Goal: Information Seeking & Learning: Learn about a topic

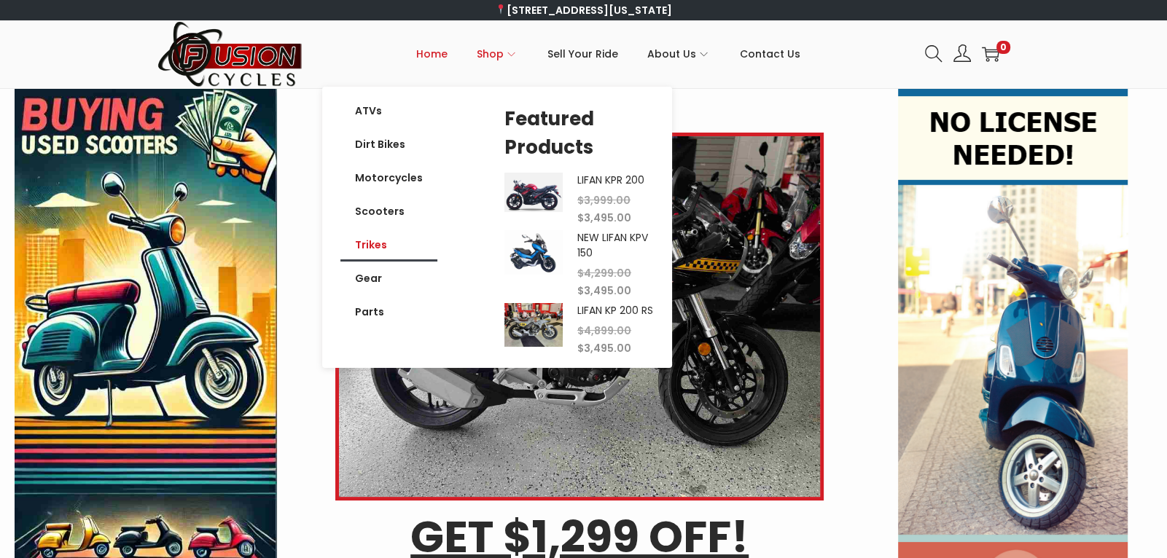
click at [371, 249] on link "Trikes" at bounding box center [388, 245] width 97 height 34
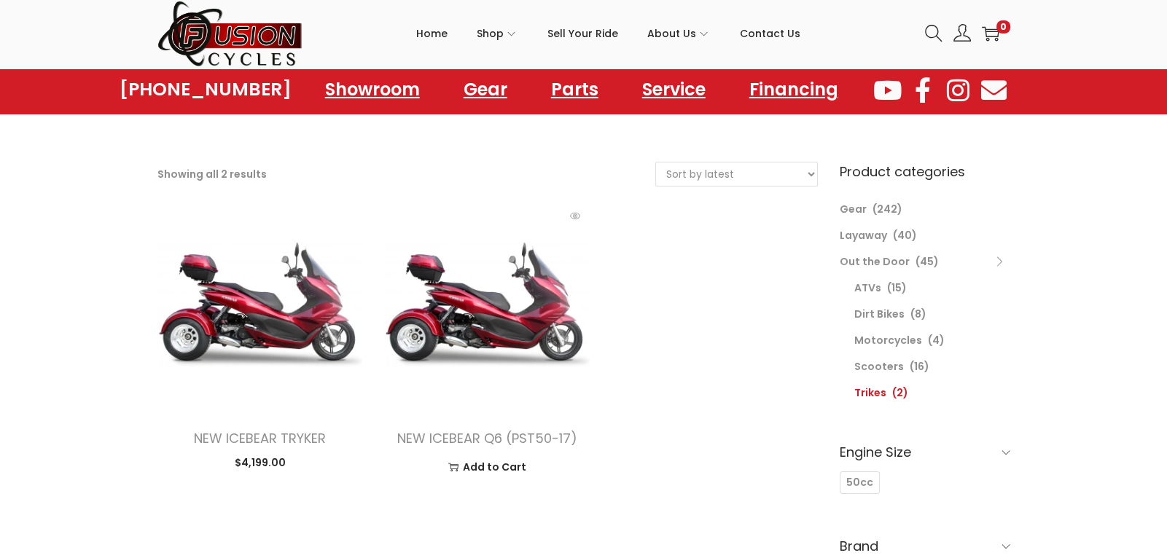
scroll to position [45, 0]
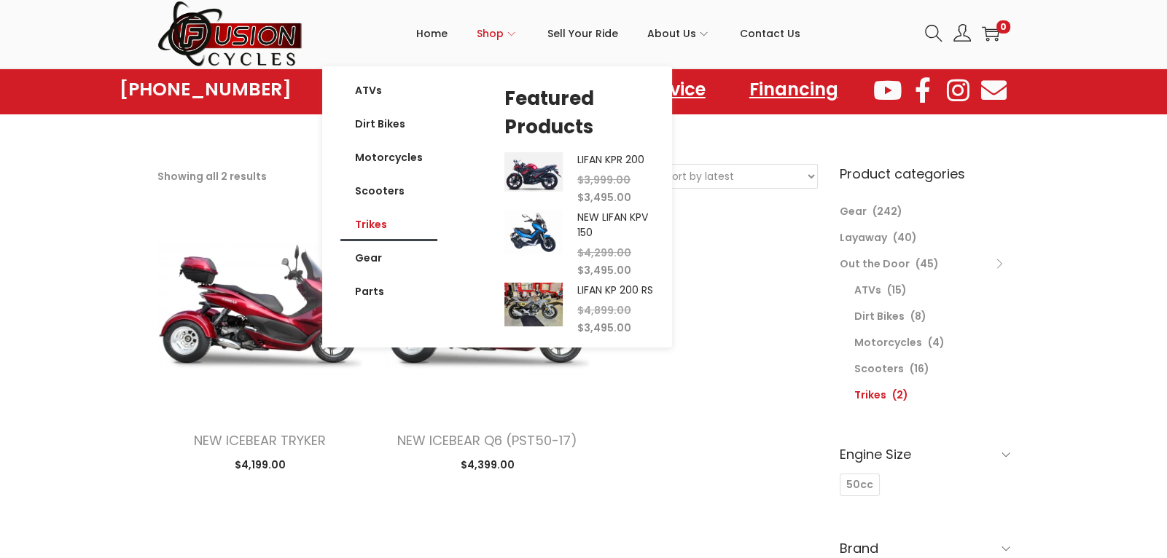
click at [496, 30] on span "Shop" at bounding box center [490, 33] width 27 height 36
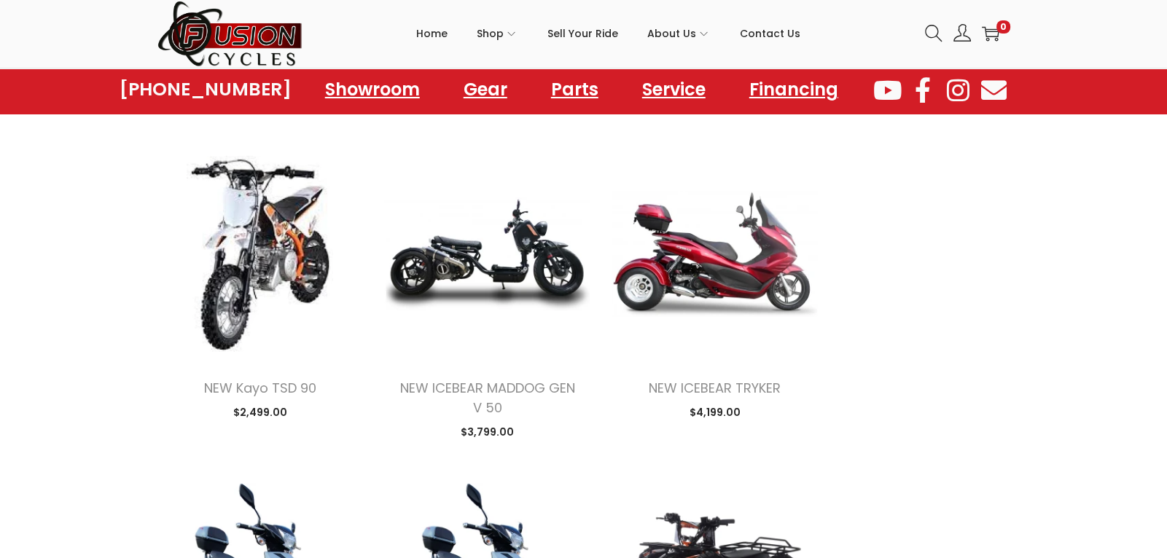
scroll to position [1387, 0]
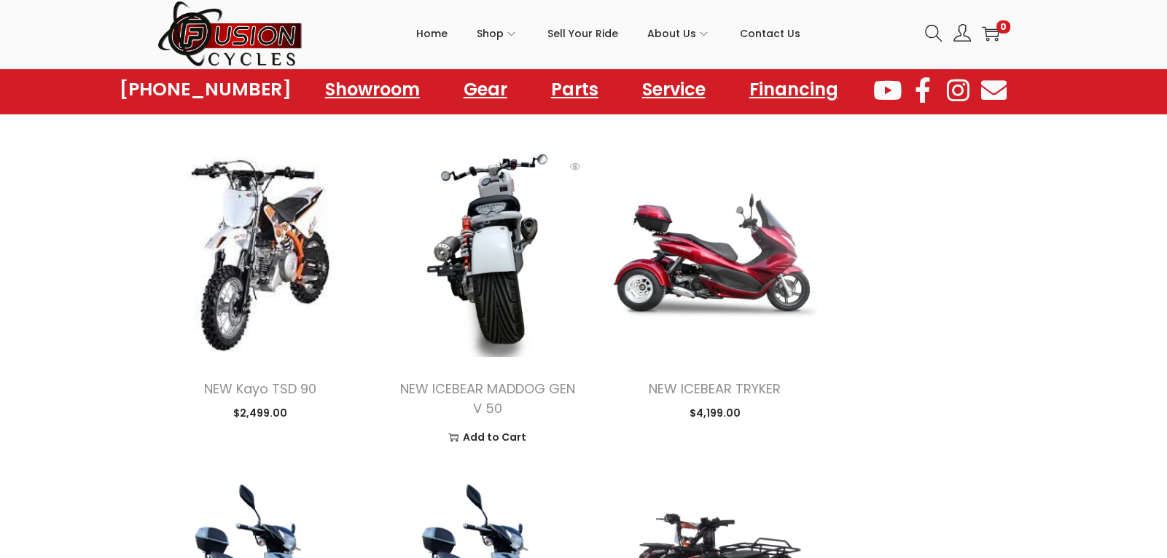
click at [469, 302] on img at bounding box center [487, 255] width 206 height 206
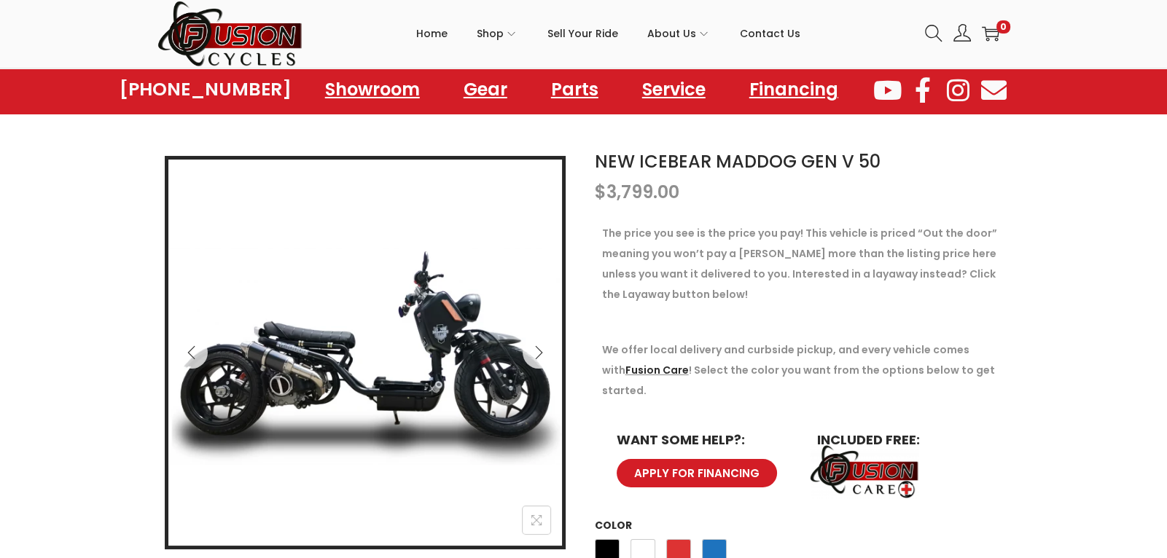
scroll to position [117, 0]
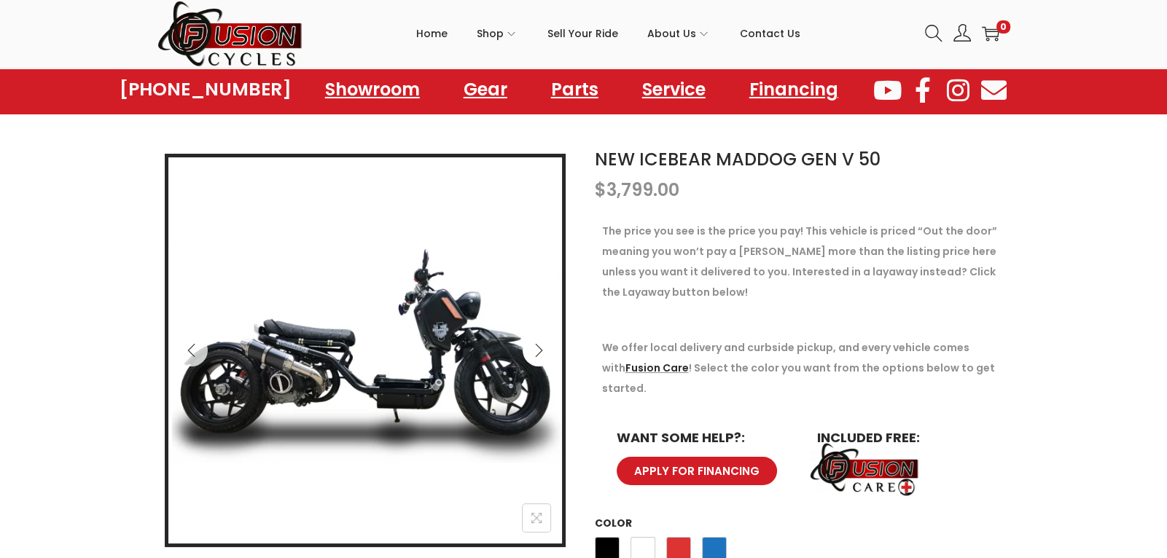
click at [533, 351] on icon "Next" at bounding box center [538, 350] width 15 height 15
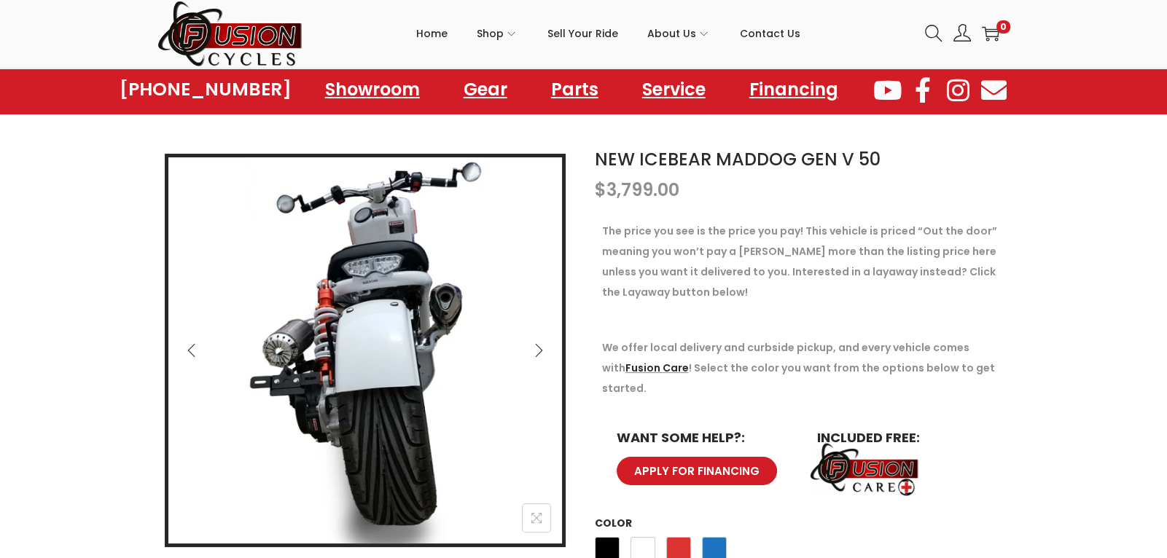
click at [533, 351] on icon "Next" at bounding box center [538, 350] width 15 height 15
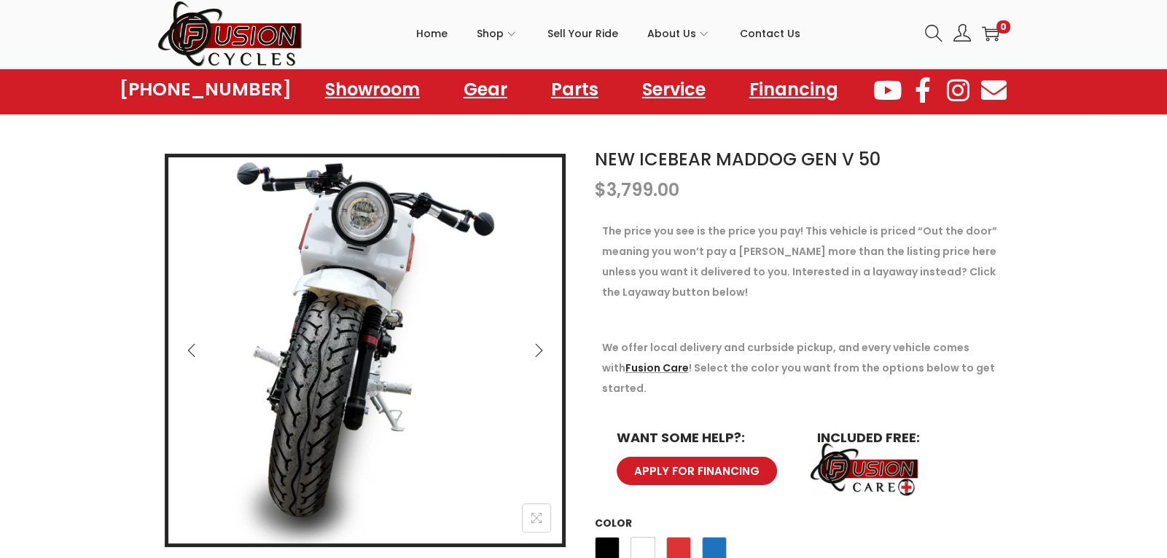
click at [533, 351] on icon "Next" at bounding box center [538, 350] width 15 height 15
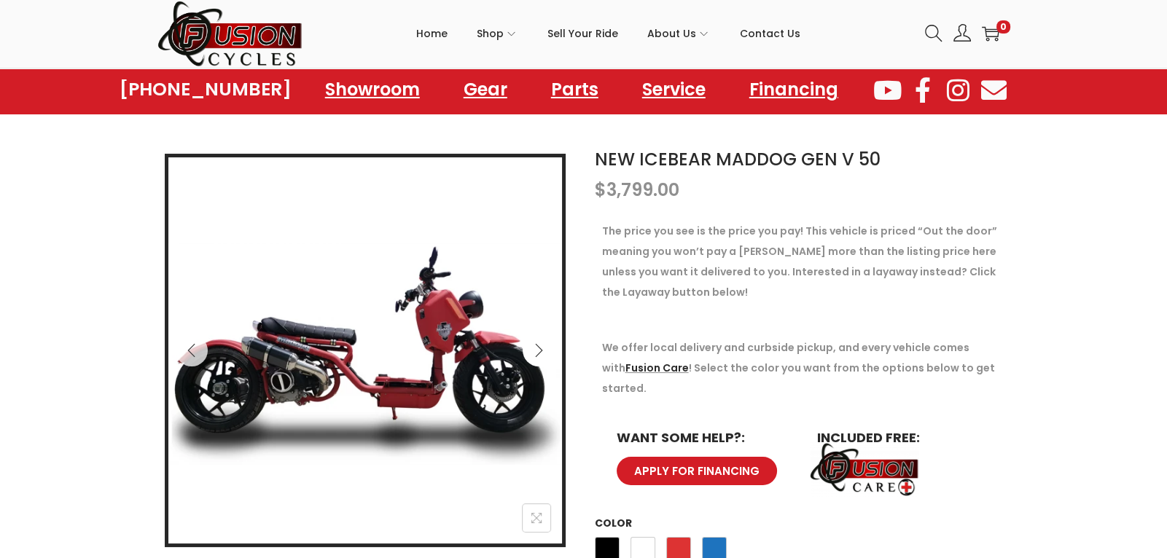
click at [531, 351] on icon "Next" at bounding box center [538, 350] width 15 height 15
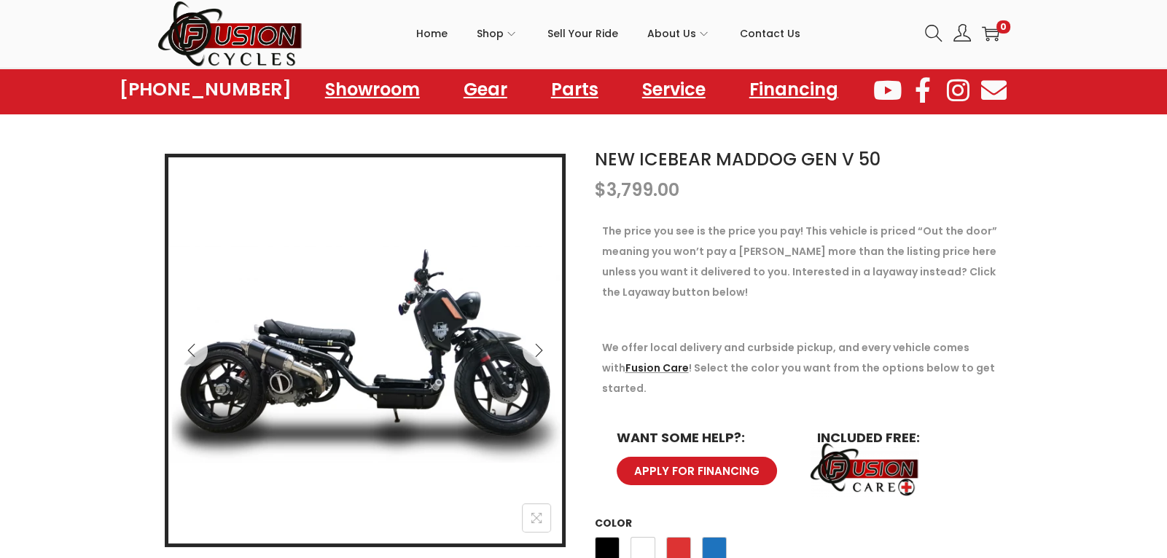
click at [663, 534] on div "Black White Red Blue" at bounding box center [661, 553] width 132 height 39
click at [669, 537] on span "Red" at bounding box center [678, 549] width 25 height 25
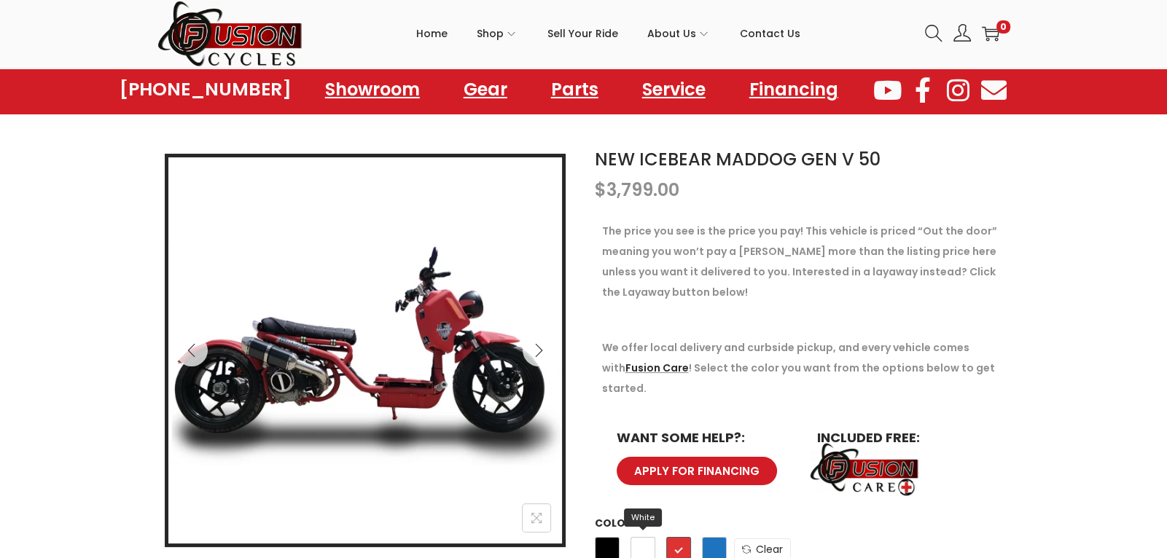
click at [644, 537] on span "White" at bounding box center [642, 549] width 25 height 25
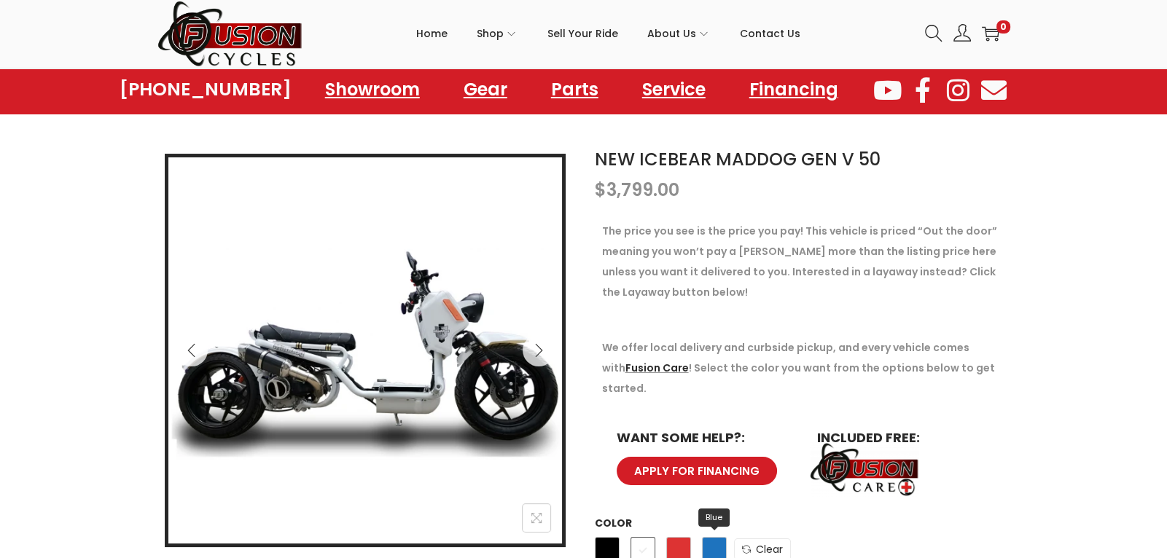
click at [716, 537] on span "Blue" at bounding box center [714, 549] width 25 height 25
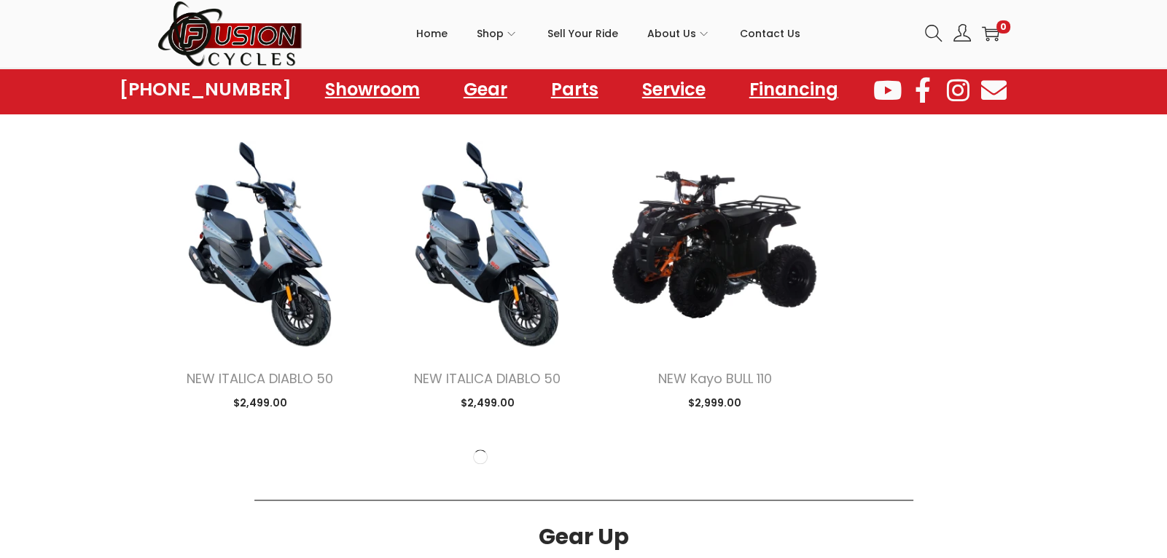
scroll to position [1727, 0]
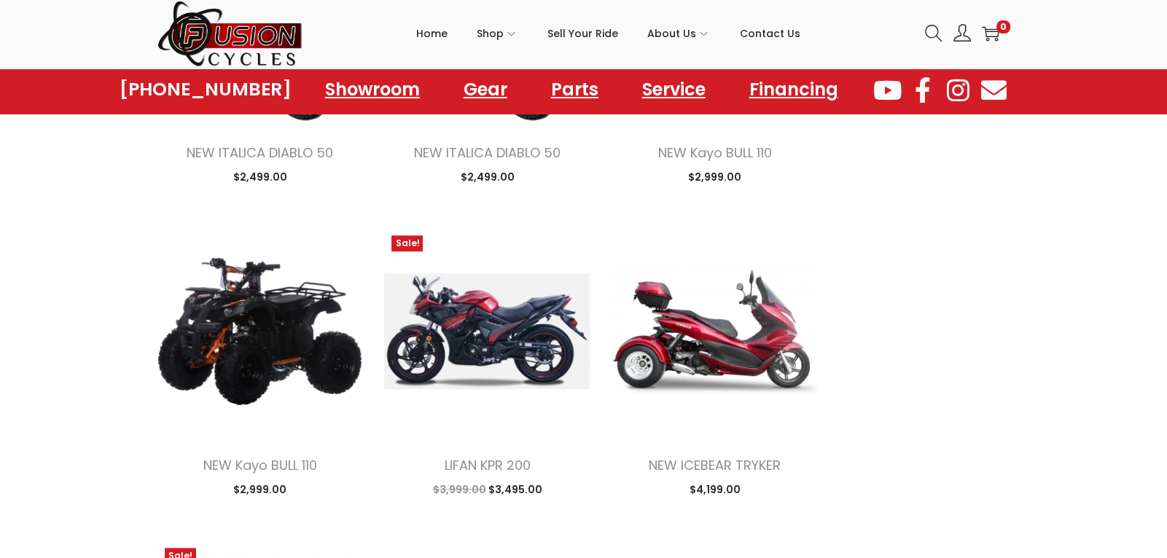
scroll to position [1956, 0]
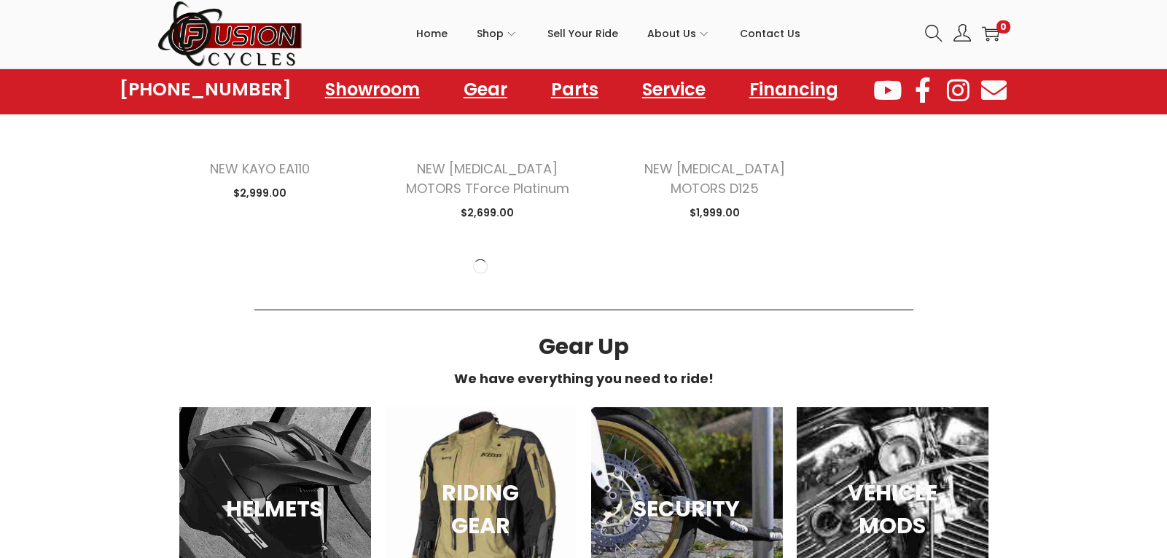
scroll to position [5801, 0]
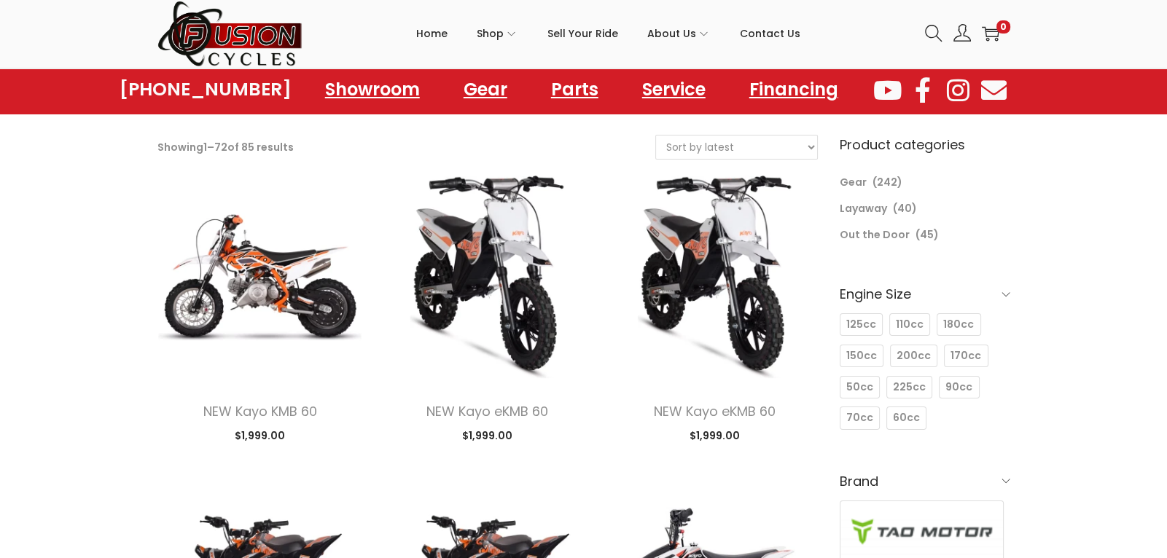
scroll to position [70, 0]
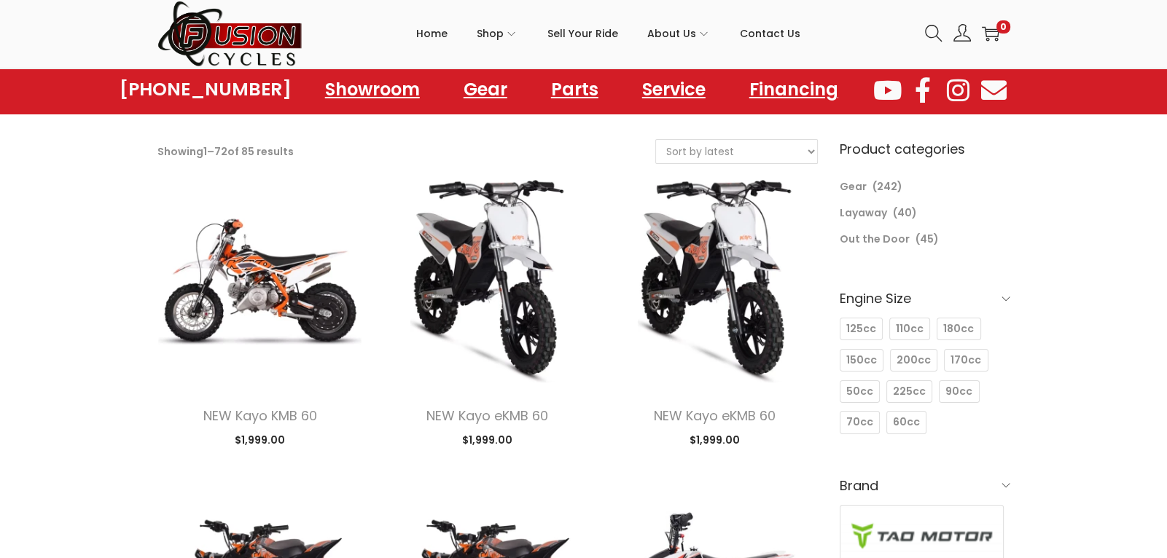
click at [998, 293] on h6 "Engine Size" at bounding box center [925, 298] width 171 height 34
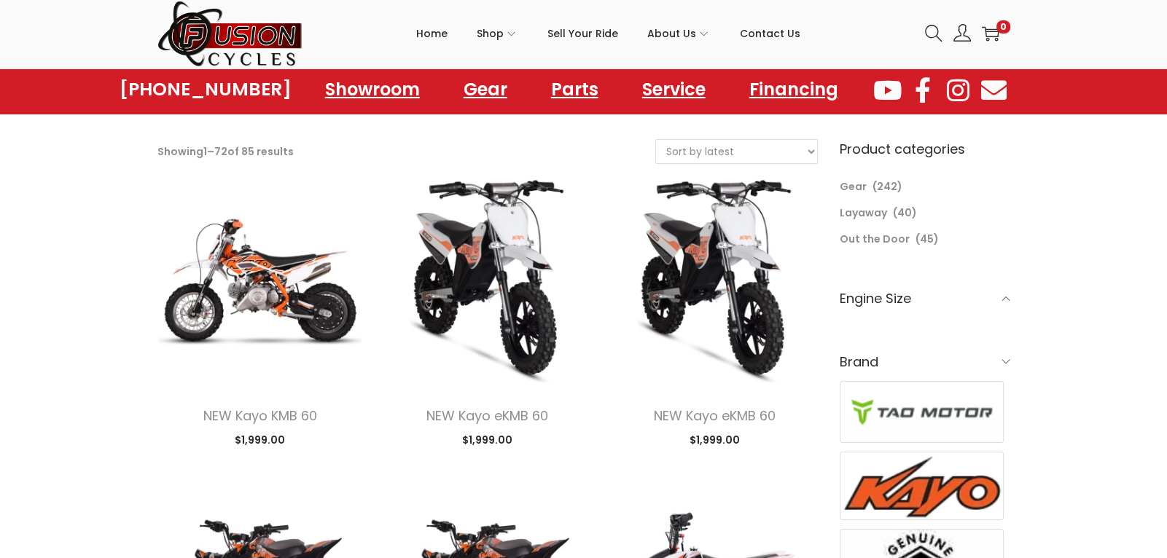
click at [998, 293] on h6 "Engine Size" at bounding box center [925, 298] width 171 height 34
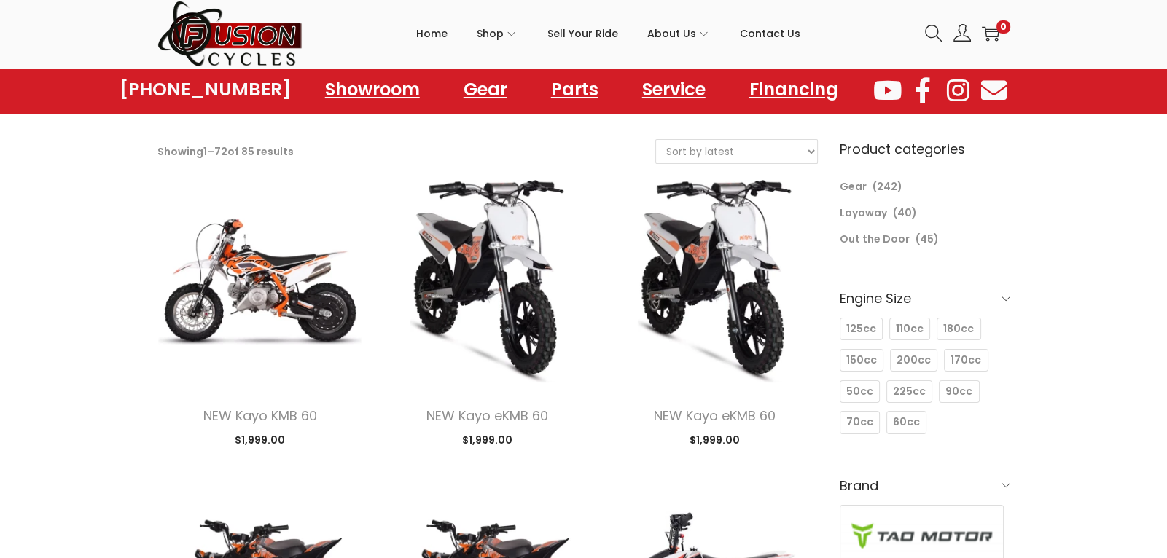
click at [755, 141] on select "Sort by popularity Sort by latest Sort by price: low to high Sort by price: hig…" at bounding box center [736, 151] width 161 height 23
click at [929, 36] on icon at bounding box center [933, 33] width 17 height 17
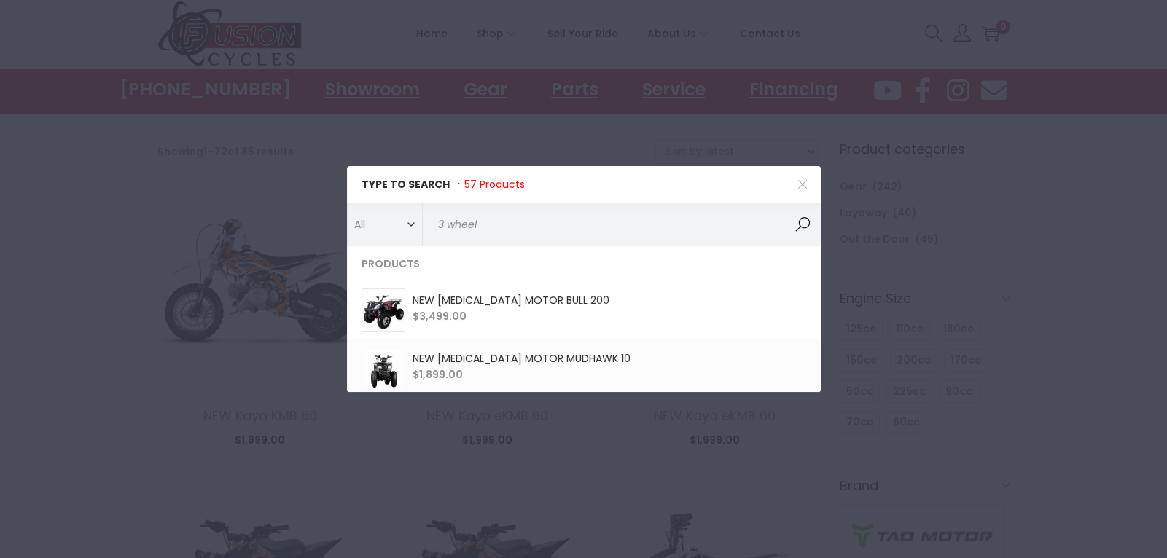
type input "3 wheels"
